Goal: Find specific page/section: Find specific page/section

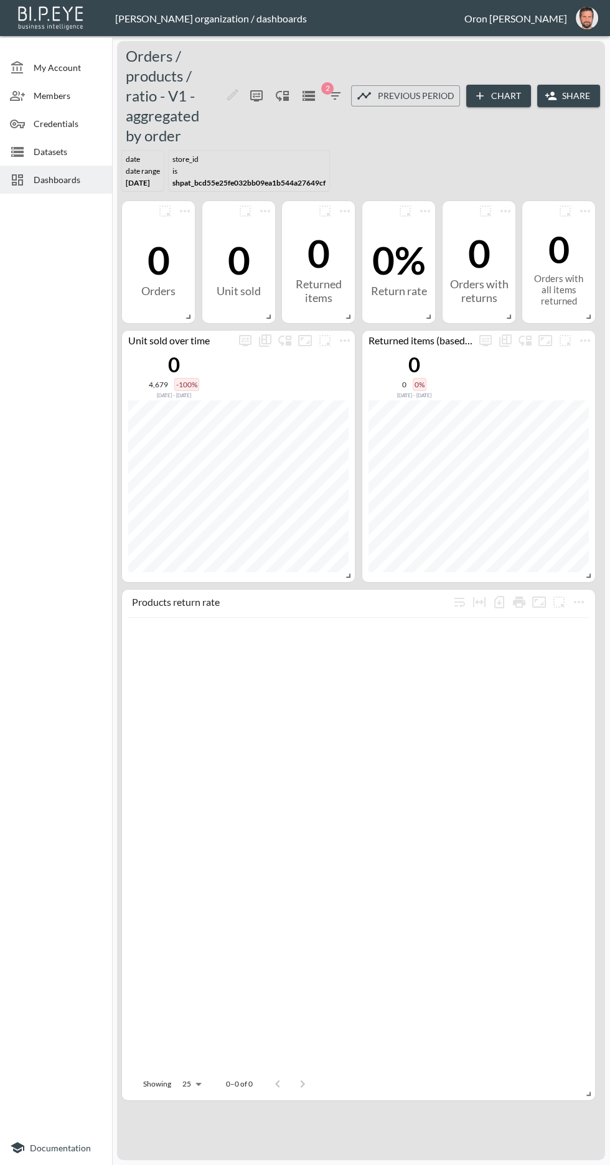
click at [335, 100] on icon "button" at bounding box center [335, 95] width 15 height 15
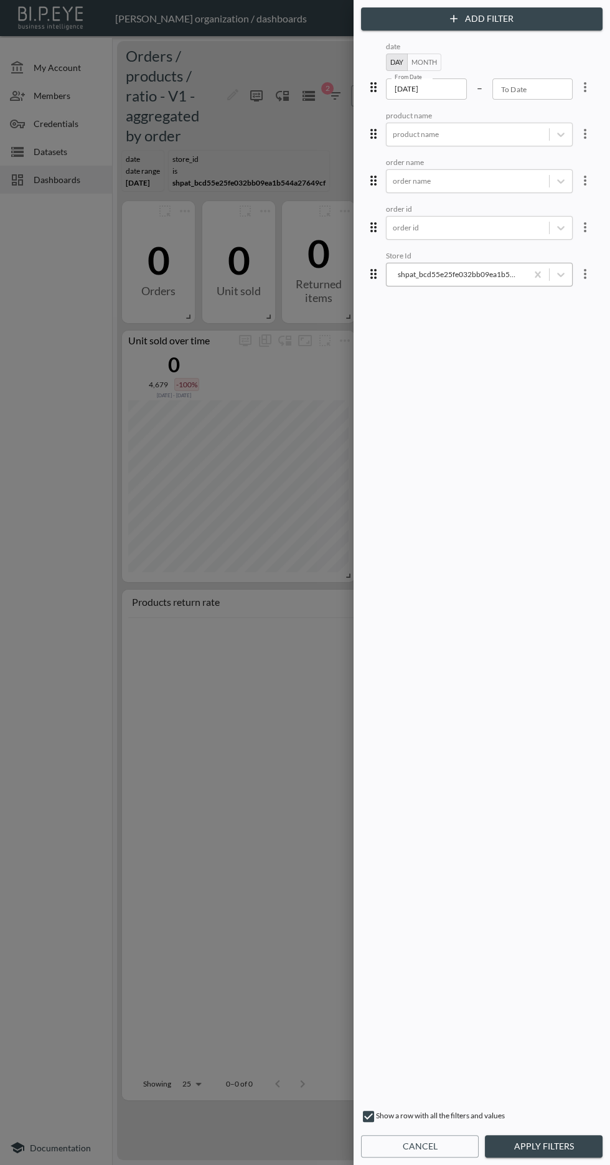
click at [393, 272] on input "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" at bounding box center [393, 274] width 1 height 9
click at [539, 1149] on button "Apply Filters" at bounding box center [544, 1146] width 118 height 23
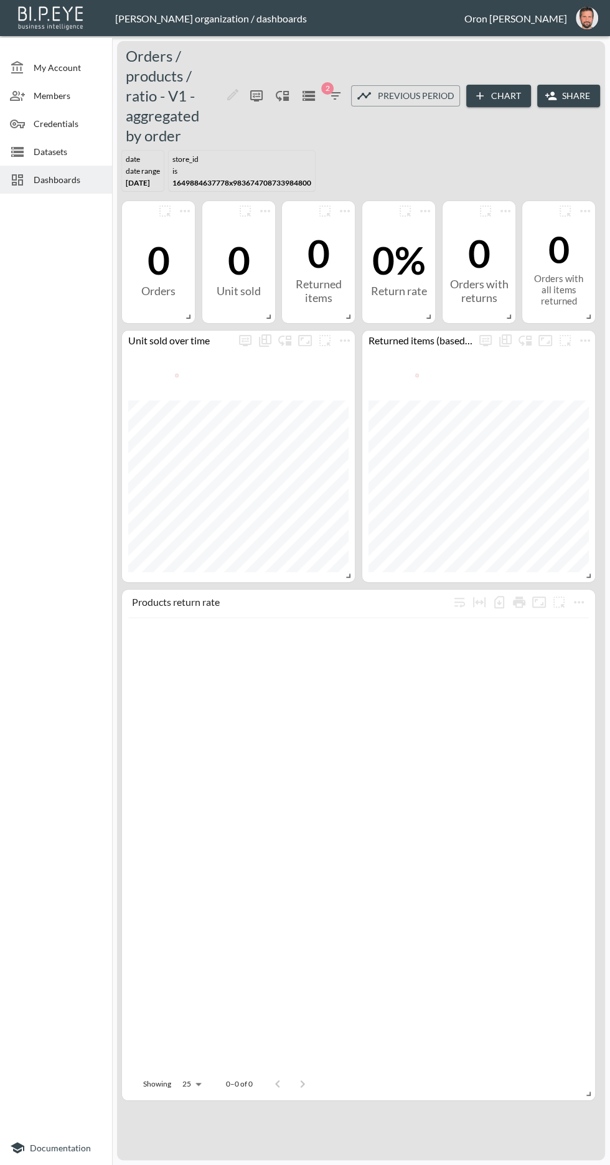
click at [336, 95] on icon "button" at bounding box center [334, 95] width 11 height 7
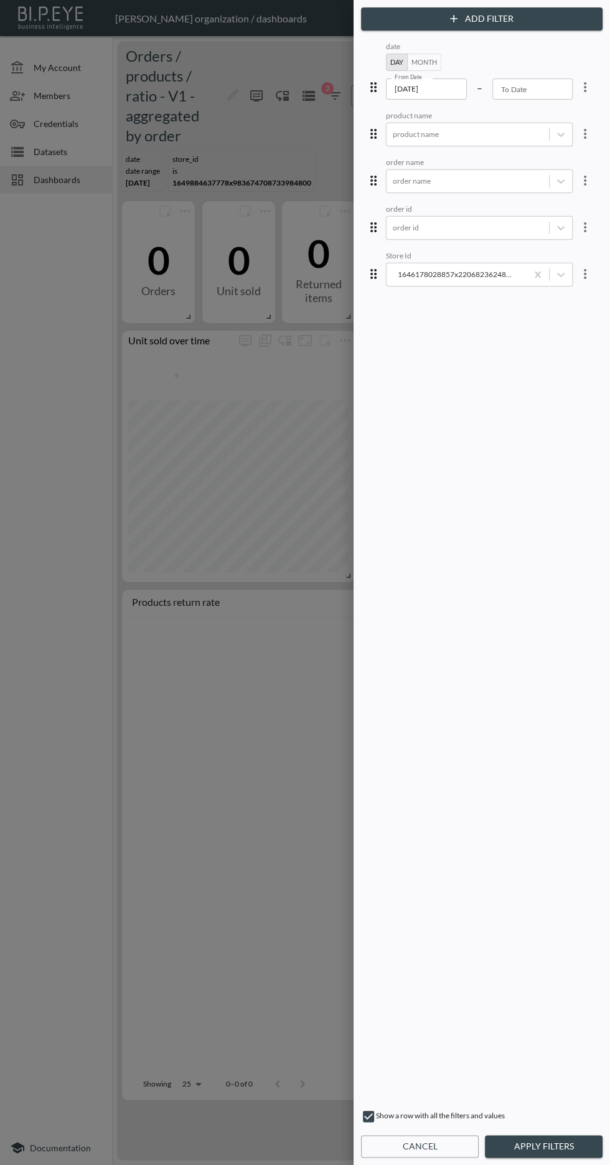
click at [551, 1146] on button "Apply Filters" at bounding box center [544, 1146] width 118 height 23
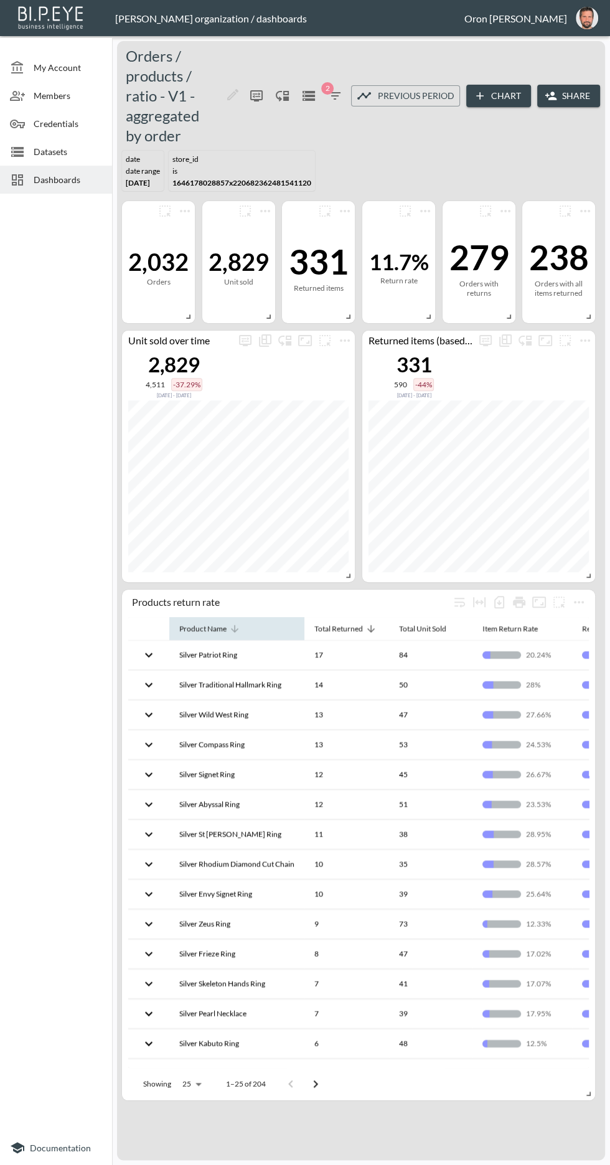
click at [183, 633] on div "Product Name" at bounding box center [202, 629] width 47 height 15
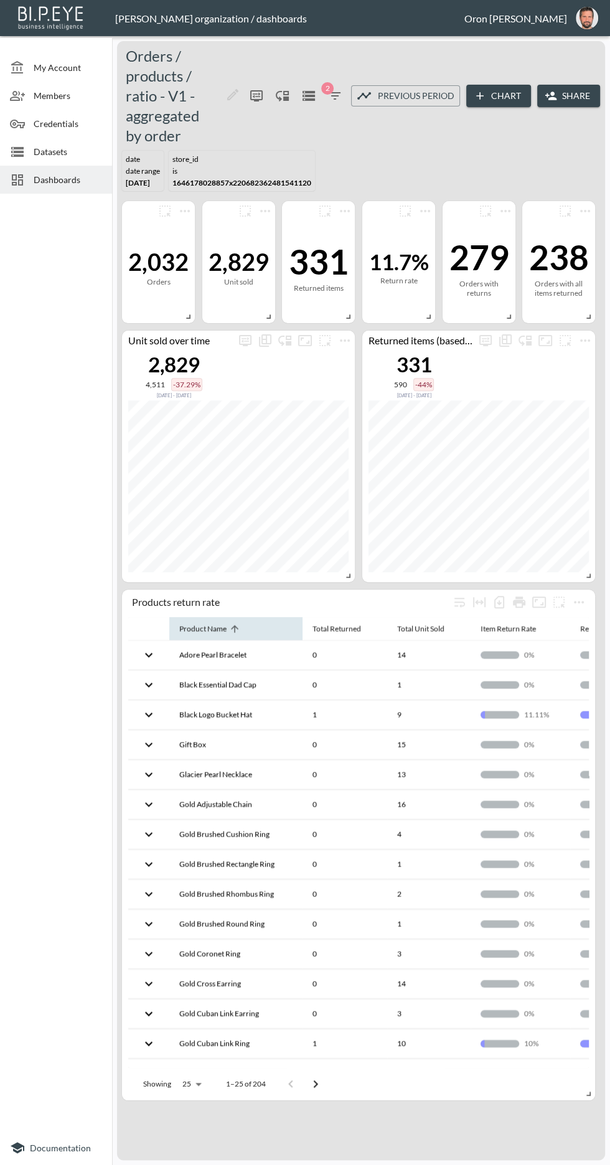
click at [237, 627] on icon at bounding box center [234, 628] width 11 height 11
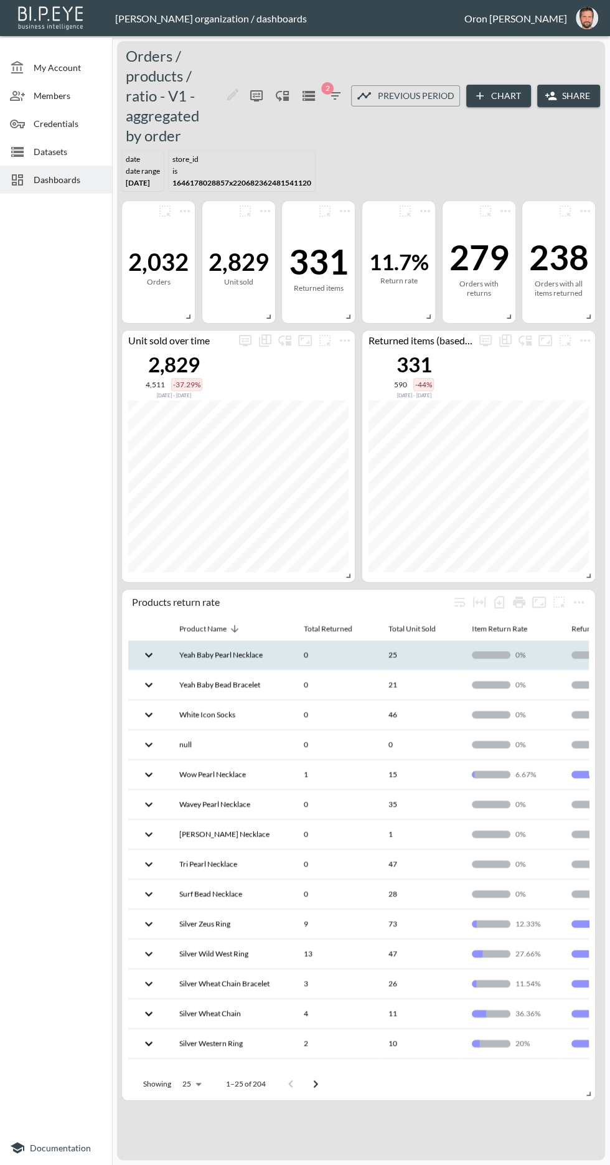
click at [245, 654] on th "Yeah Baby Pearl Necklace" at bounding box center [231, 655] width 125 height 29
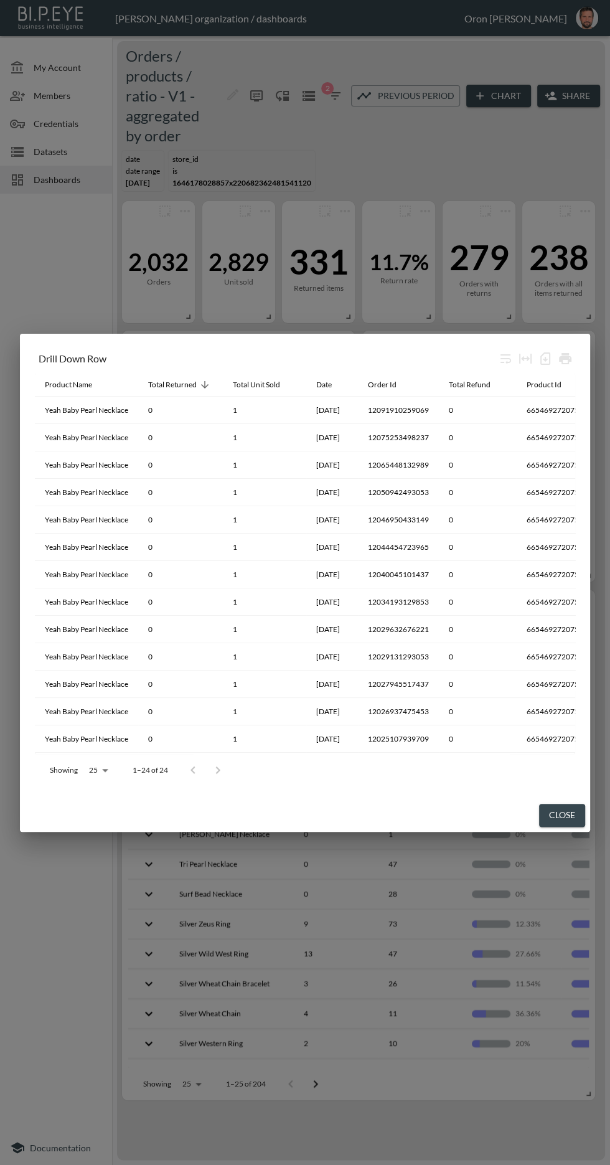
scroll to position [0, 349]
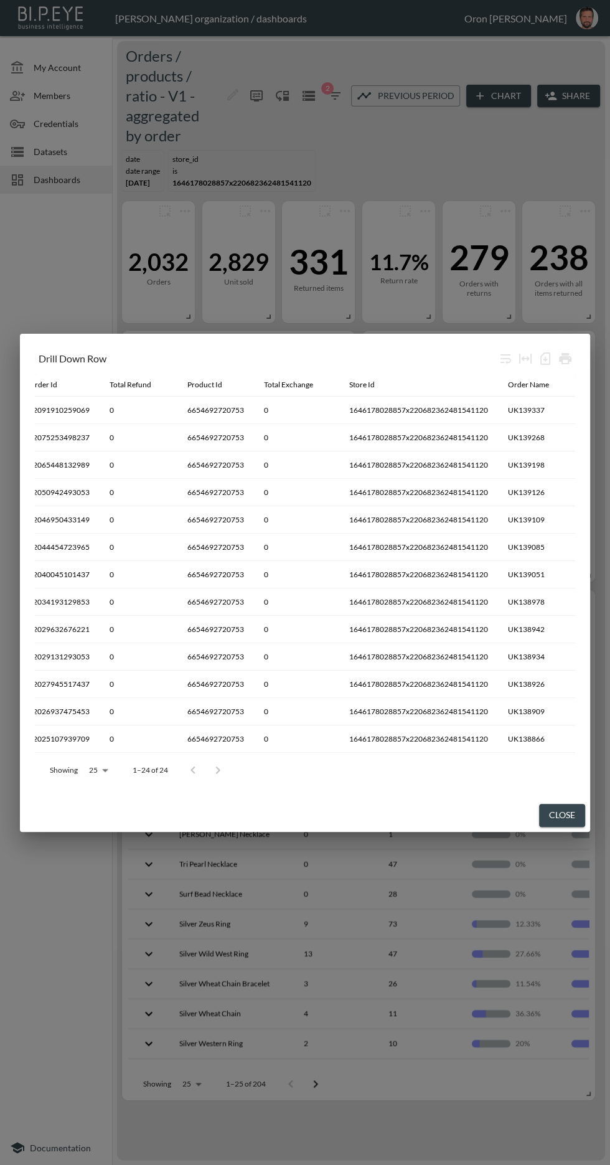
click at [576, 812] on button "Close" at bounding box center [562, 815] width 46 height 23
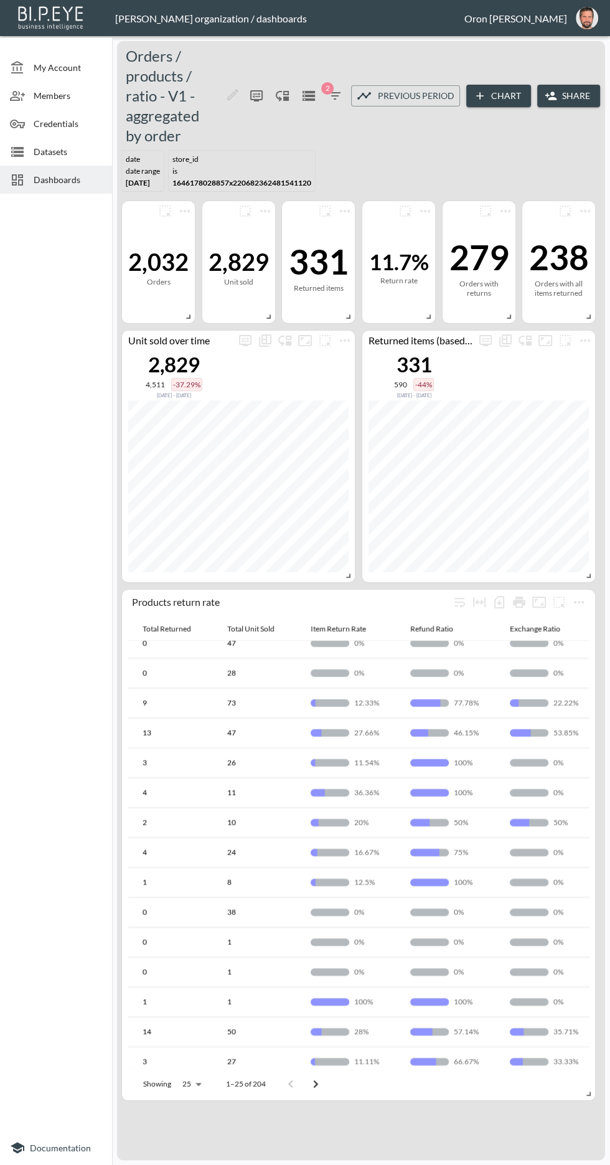
scroll to position [221, 164]
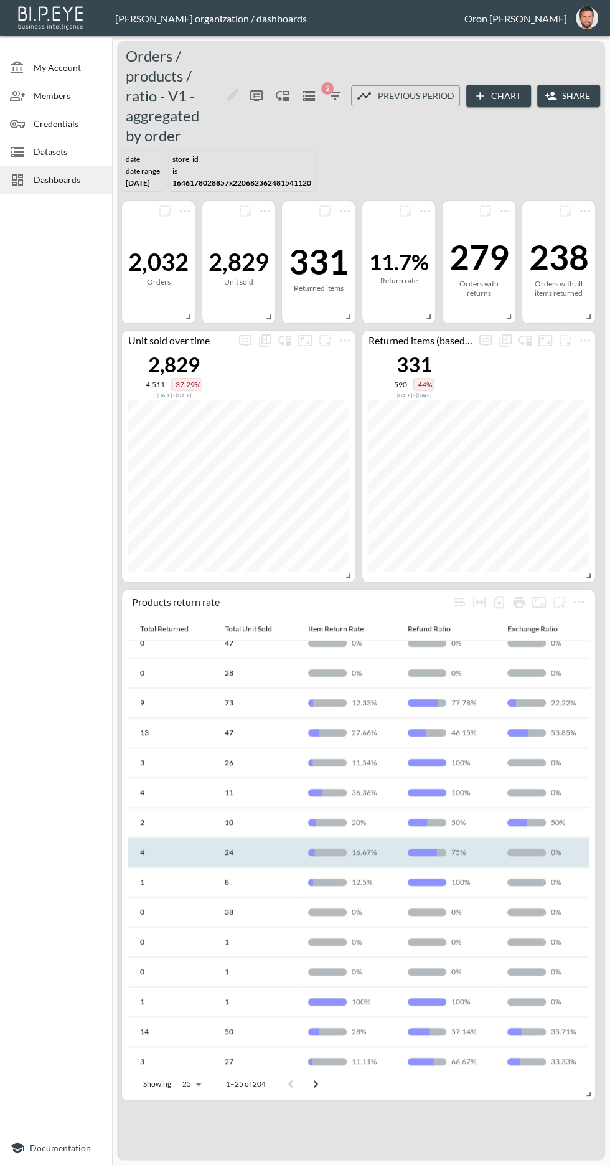
click at [485, 838] on th "75%" at bounding box center [448, 852] width 100 height 29
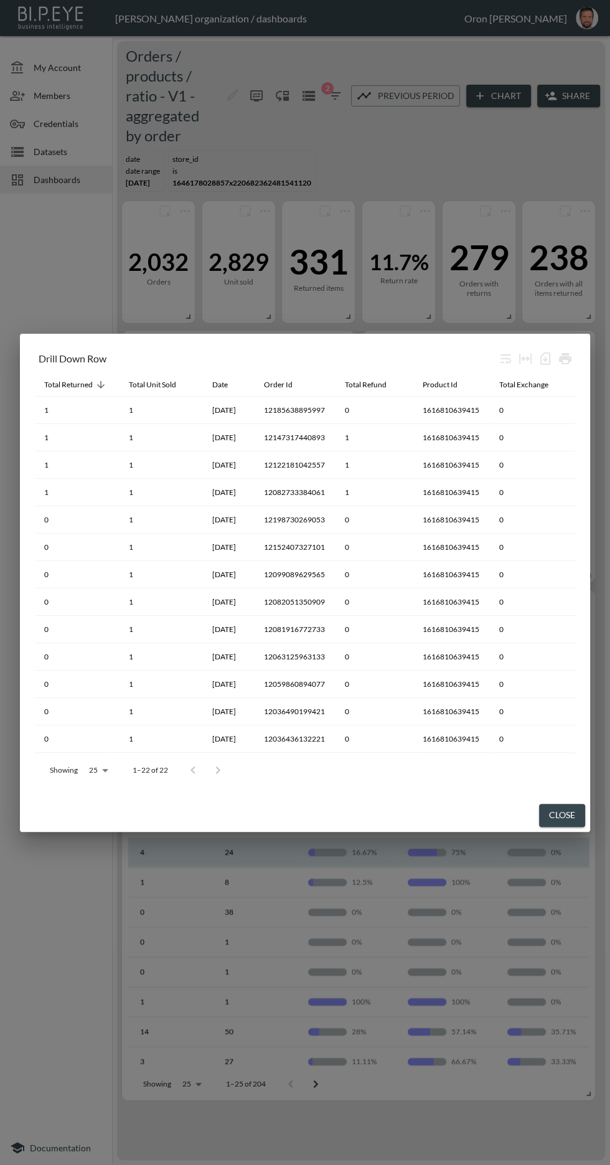
scroll to position [0, 91]
